Goal: Transaction & Acquisition: Purchase product/service

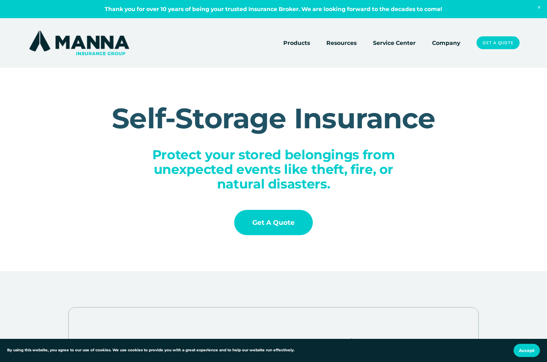
click at [258, 225] on link "Get a Quote" at bounding box center [273, 222] width 79 height 25
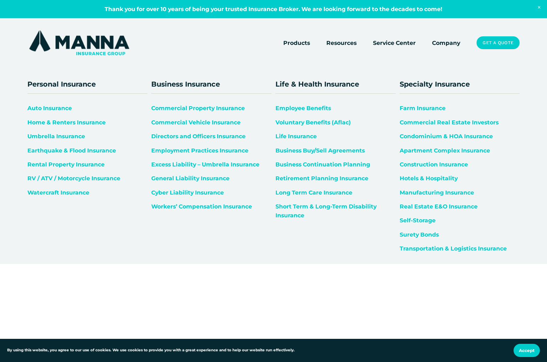
click at [414, 219] on link "Self-Storage" at bounding box center [418, 220] width 36 height 7
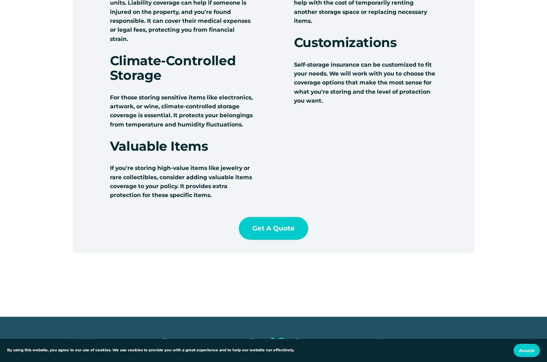
scroll to position [812, 0]
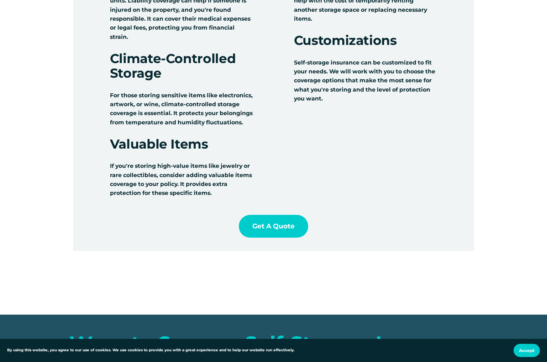
click at [266, 237] on link "Get a Quote" at bounding box center [274, 226] width 70 height 23
